Goal: Task Accomplishment & Management: Use online tool/utility

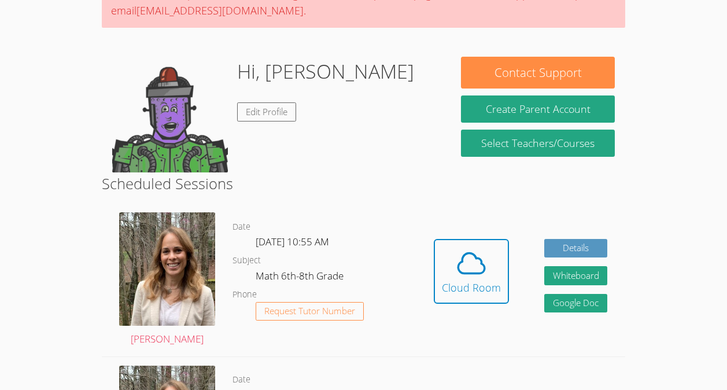
scroll to position [174, 0]
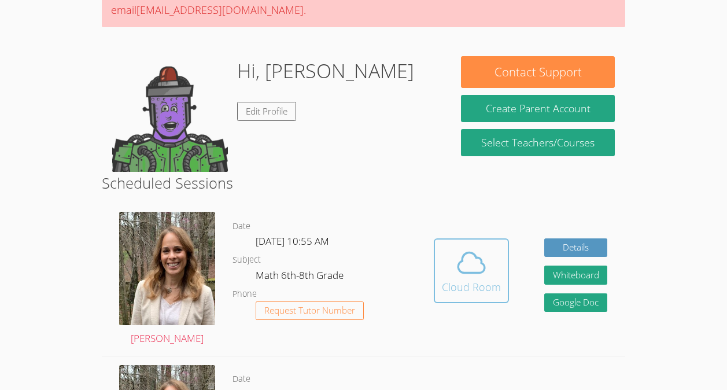
click at [469, 246] on icon at bounding box center [471, 262] width 32 height 32
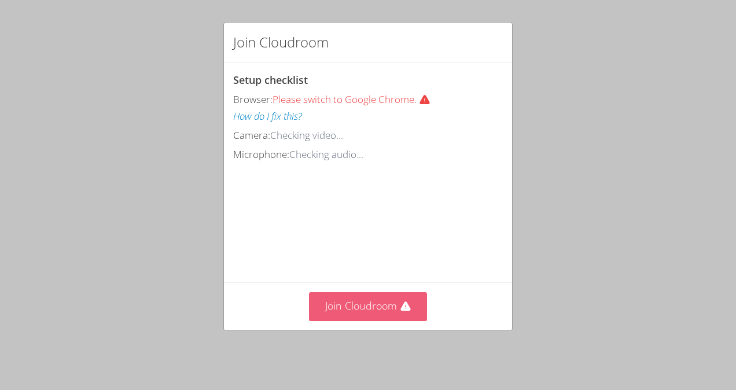
click at [382, 304] on button "Join Cloudroom" at bounding box center [368, 306] width 119 height 28
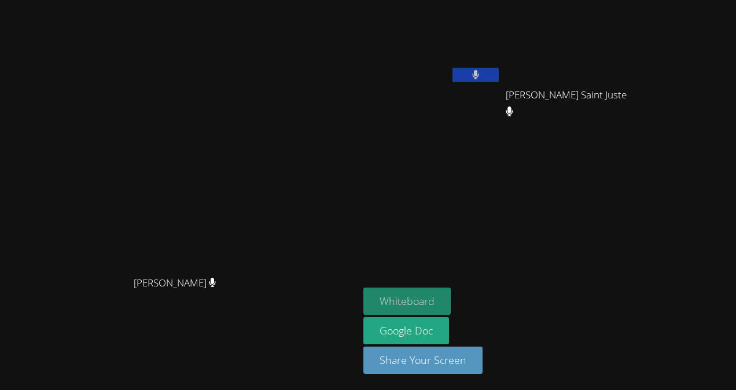
click at [451, 303] on button "Whiteboard" at bounding box center [406, 301] width 87 height 27
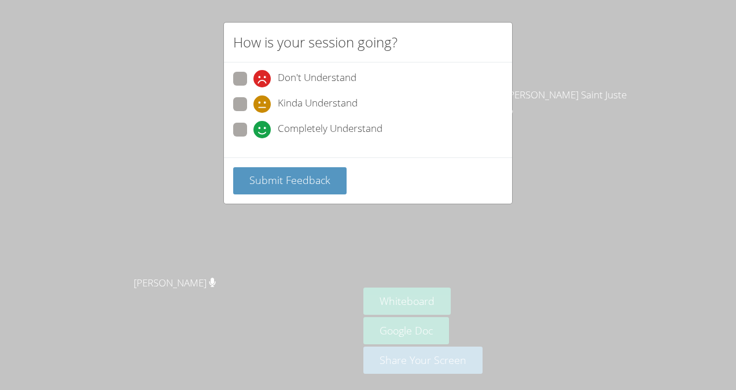
click at [292, 130] on span "Completely Understand" at bounding box center [330, 129] width 105 height 17
click at [263, 130] on input "Completely Understand" at bounding box center [258, 128] width 10 height 10
radio input "true"
click at [306, 176] on span "Submit Feedback" at bounding box center [289, 180] width 81 height 14
